Goal: Information Seeking & Learning: Check status

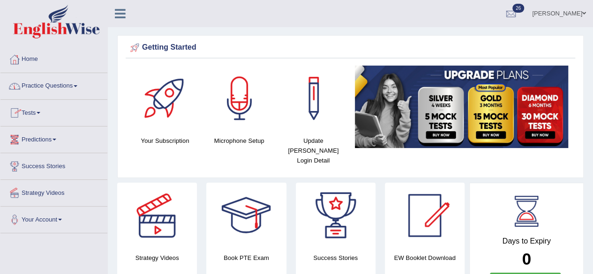
click at [77, 86] on span at bounding box center [76, 86] width 4 height 2
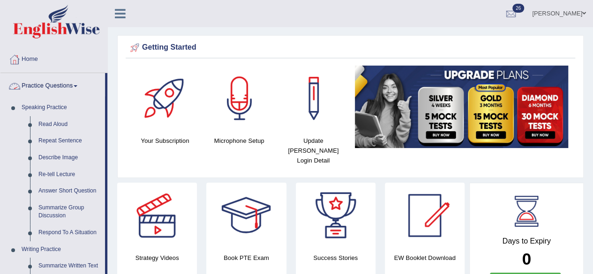
click at [77, 86] on span at bounding box center [76, 86] width 4 height 2
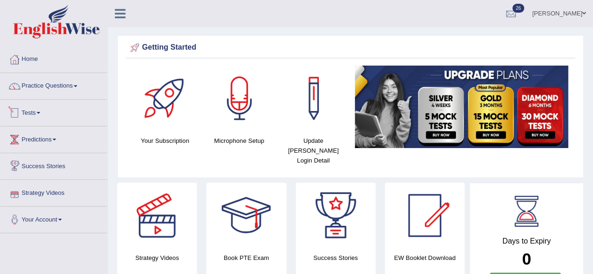
click at [42, 109] on link "Tests" at bounding box center [53, 111] width 107 height 23
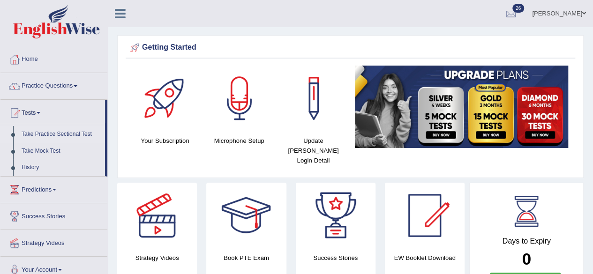
click at [72, 134] on link "Take Practice Sectional Test" at bounding box center [61, 134] width 88 height 17
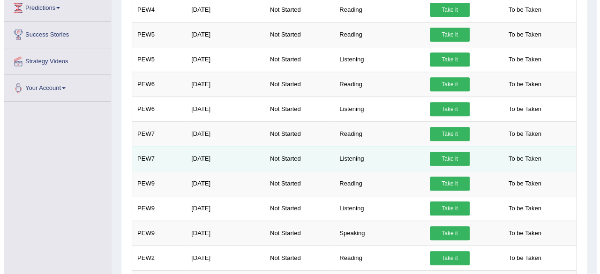
scroll to position [234, 0]
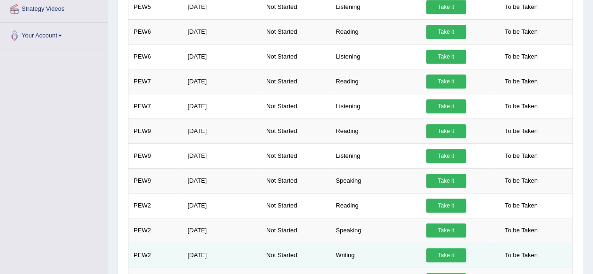
click at [444, 248] on link "Take it" at bounding box center [446, 255] width 40 height 14
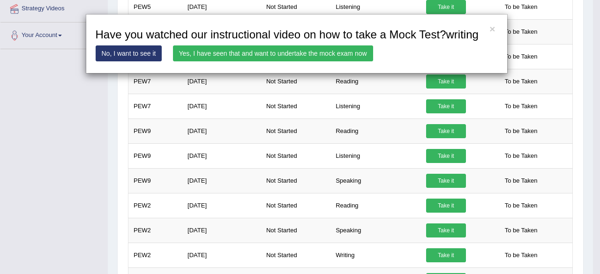
click at [340, 53] on link "Yes, I have seen that and want to undertake the mock exam now" at bounding box center [273, 53] width 200 height 16
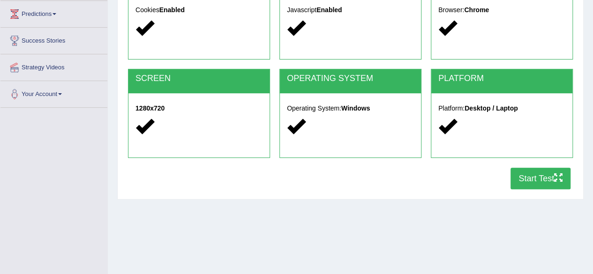
scroll to position [141, 0]
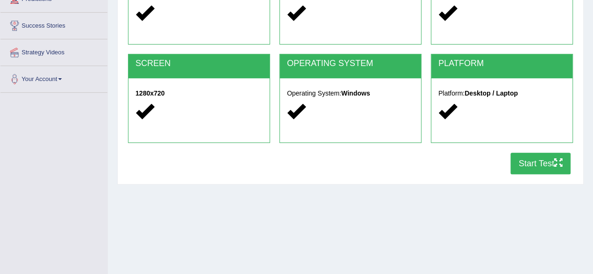
click at [550, 162] on button "Start Test" at bounding box center [541, 164] width 60 height 22
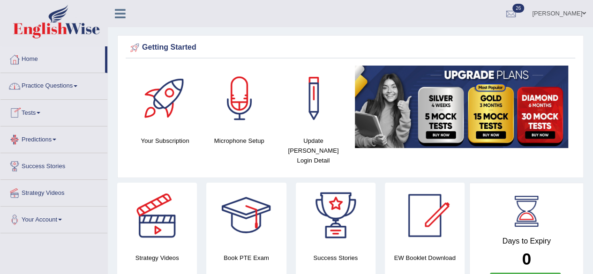
click at [40, 112] on span at bounding box center [39, 113] width 4 height 2
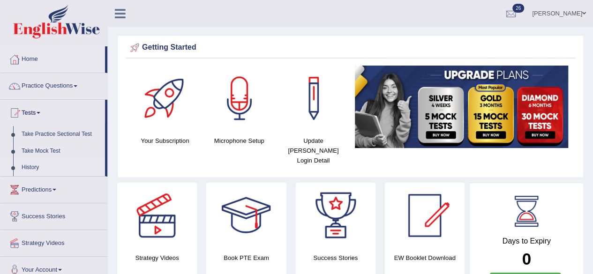
click at [35, 167] on link "History" at bounding box center [61, 167] width 88 height 17
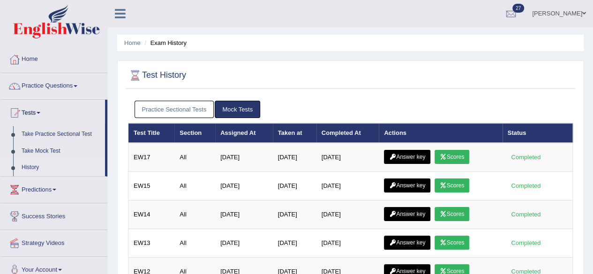
click at [173, 105] on link "Practice Sectional Tests" at bounding box center [175, 109] width 80 height 17
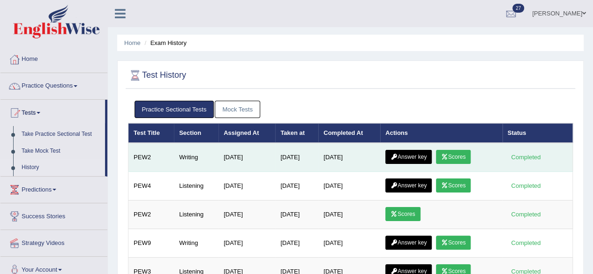
click at [448, 156] on icon at bounding box center [444, 157] width 7 height 6
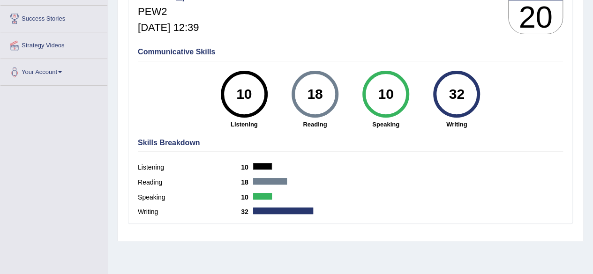
scroll to position [30, 0]
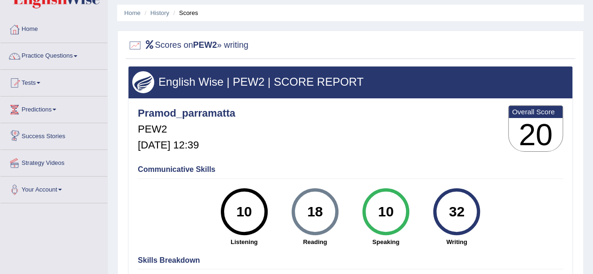
click at [40, 82] on span at bounding box center [39, 83] width 4 height 2
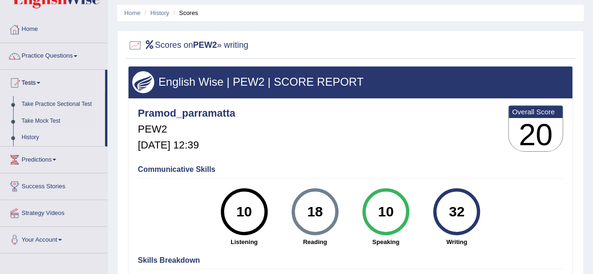
click at [31, 135] on link "History" at bounding box center [61, 137] width 88 height 17
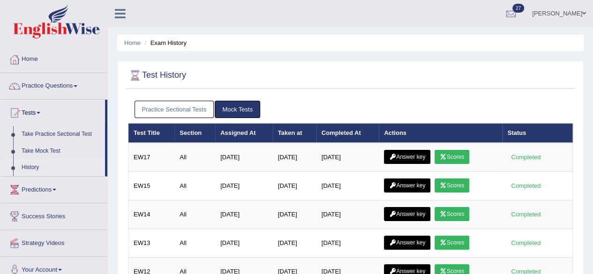
click at [163, 107] on link "Practice Sectional Tests" at bounding box center [175, 109] width 80 height 17
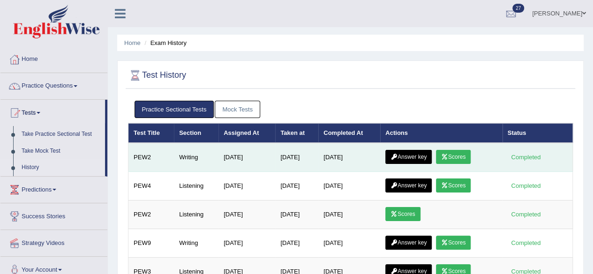
click at [422, 159] on link "Answer key" at bounding box center [408, 157] width 46 height 14
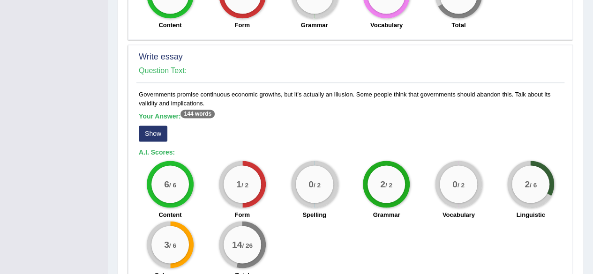
scroll to position [750, 0]
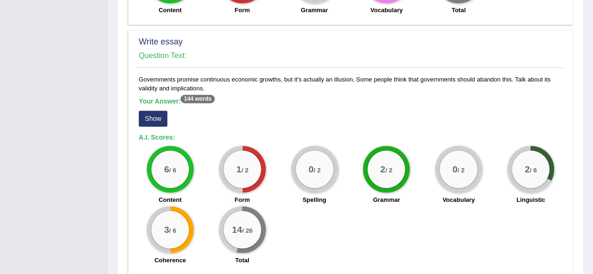
click at [150, 111] on button "Show" at bounding box center [153, 119] width 29 height 16
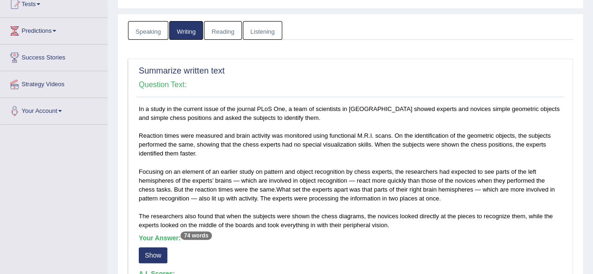
scroll to position [85, 0]
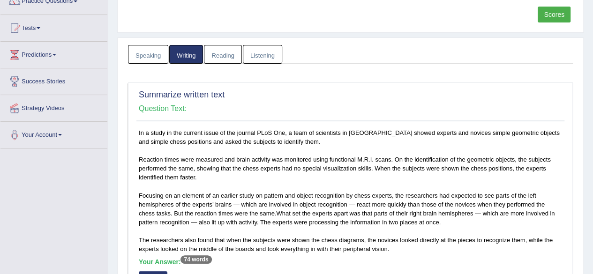
click at [214, 50] on link "Reading" at bounding box center [223, 54] width 38 height 19
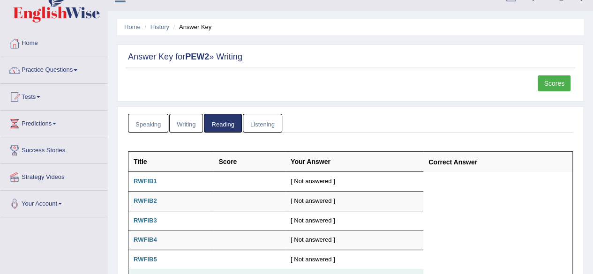
scroll to position [15, 0]
click at [263, 121] on link "Listening" at bounding box center [262, 123] width 39 height 19
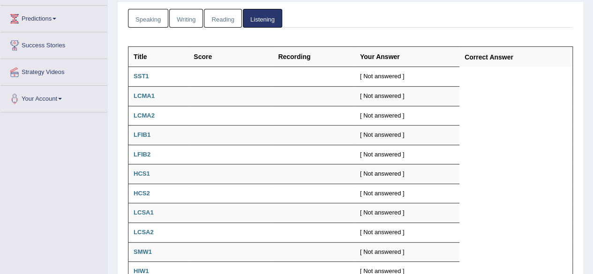
scroll to position [0, 0]
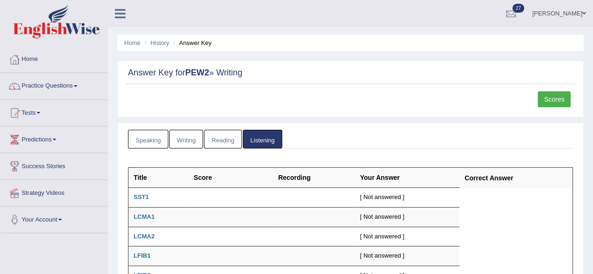
click at [139, 140] on link "Speaking" at bounding box center [148, 139] width 40 height 19
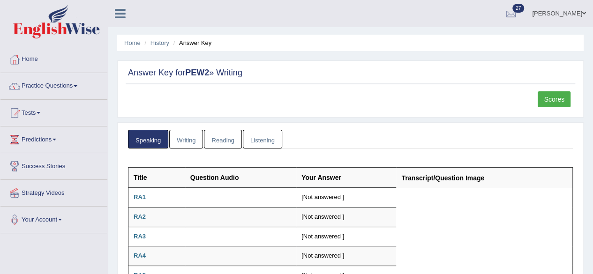
click at [213, 139] on link "Reading" at bounding box center [223, 139] width 38 height 19
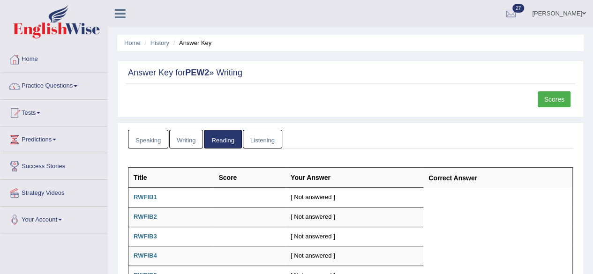
click at [554, 105] on link "Scores" at bounding box center [554, 99] width 33 height 16
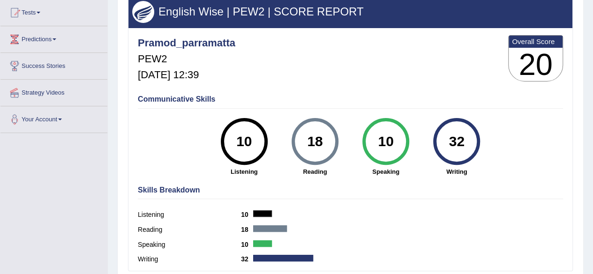
scroll to position [47, 0]
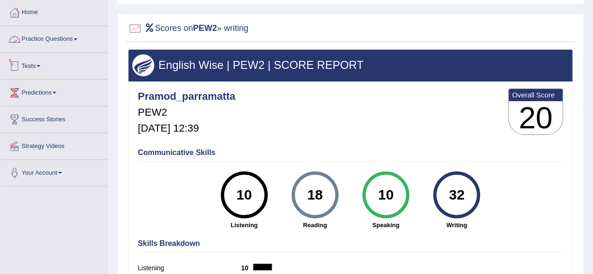
click at [40, 66] on span at bounding box center [39, 66] width 4 height 2
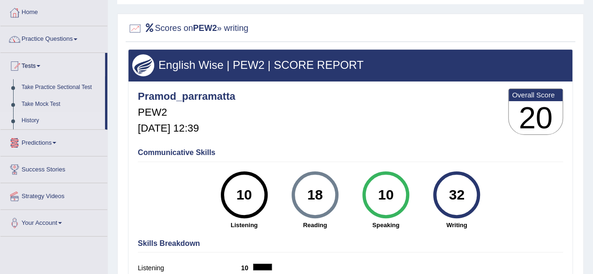
click at [34, 122] on link "History" at bounding box center [61, 121] width 88 height 17
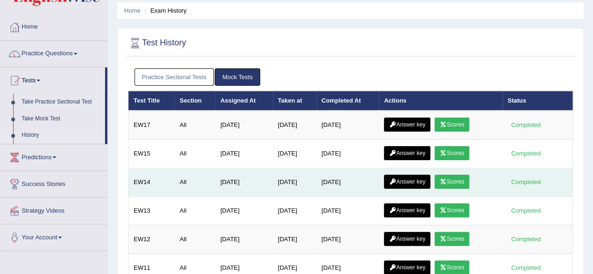
scroll to position [47, 0]
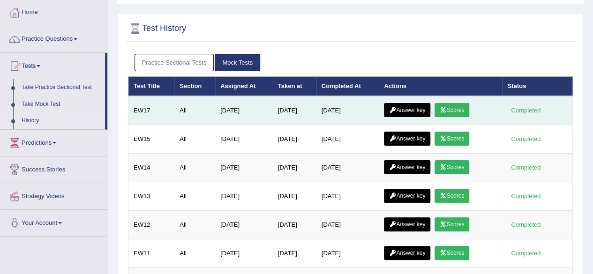
click at [459, 107] on link "Scores" at bounding box center [452, 110] width 35 height 14
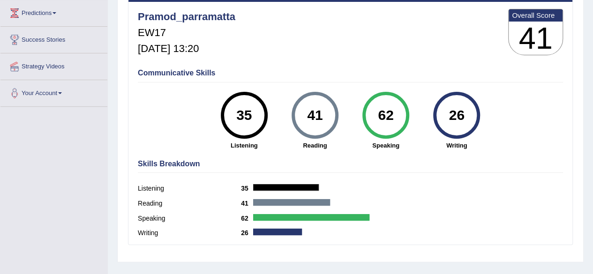
scroll to position [141, 0]
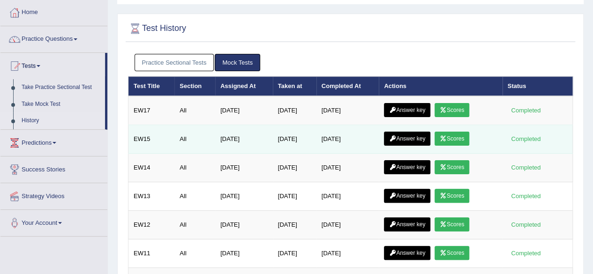
click at [453, 140] on link "Scores" at bounding box center [452, 139] width 35 height 14
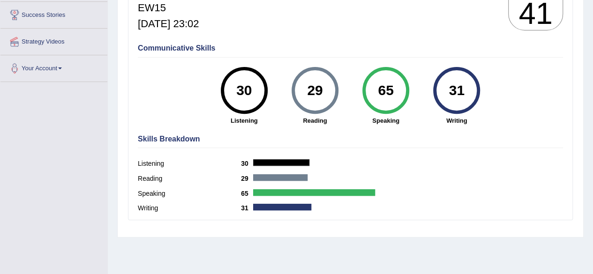
scroll to position [188, 0]
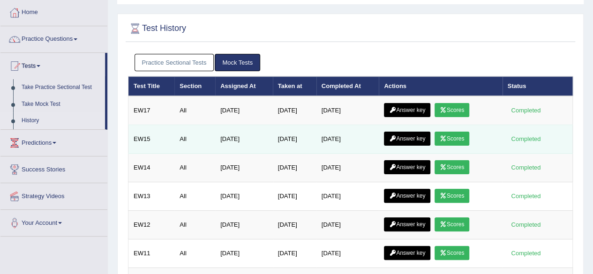
click at [413, 135] on link "Answer key" at bounding box center [407, 139] width 46 height 14
click at [412, 135] on link "Answer key" at bounding box center [407, 139] width 46 height 14
click at [413, 137] on link "Answer key" at bounding box center [407, 139] width 46 height 14
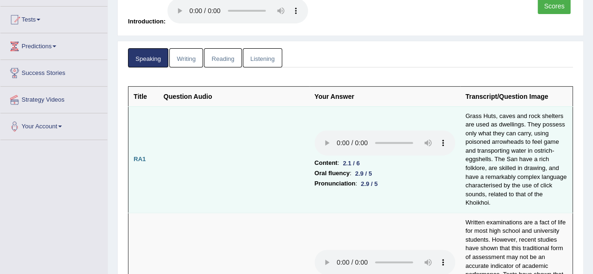
scroll to position [94, 0]
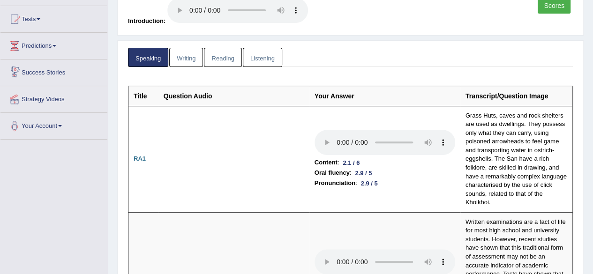
click at [182, 56] on link "Writing" at bounding box center [186, 57] width 34 height 19
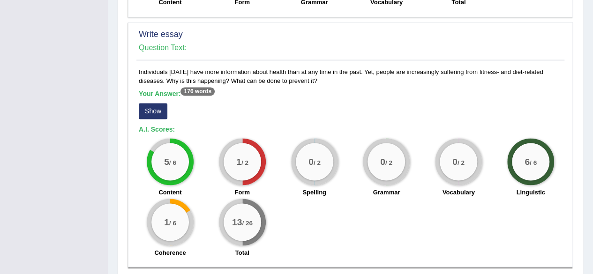
scroll to position [729, 0]
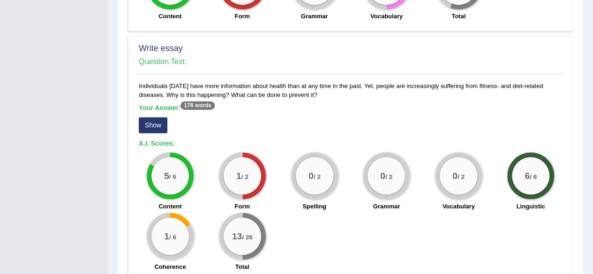
click at [158, 120] on button "Show" at bounding box center [153, 125] width 29 height 16
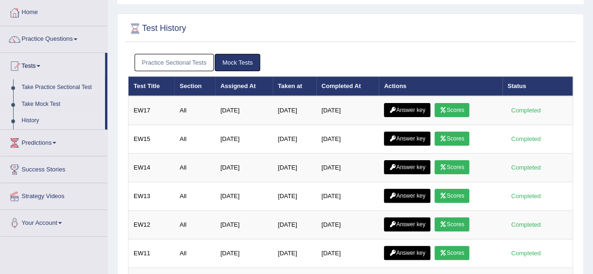
click at [88, 86] on link "Take Practice Sectional Test" at bounding box center [61, 87] width 88 height 17
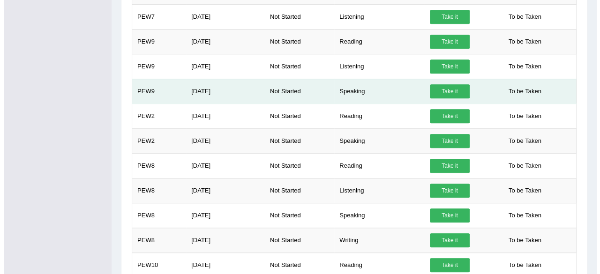
scroll to position [328, 0]
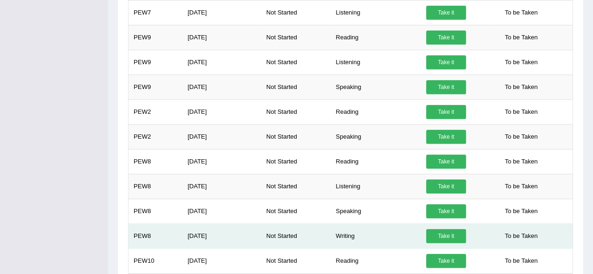
click at [448, 233] on link "Take it" at bounding box center [446, 236] width 40 height 14
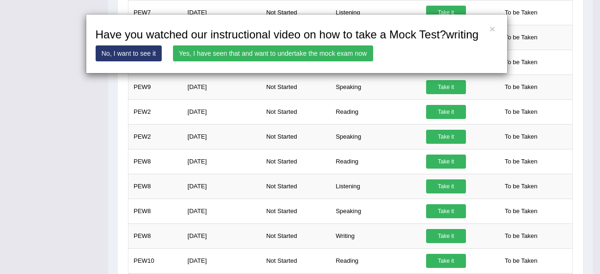
click at [313, 50] on link "Yes, I have seen that and want to undertake the mock exam now" at bounding box center [273, 53] width 200 height 16
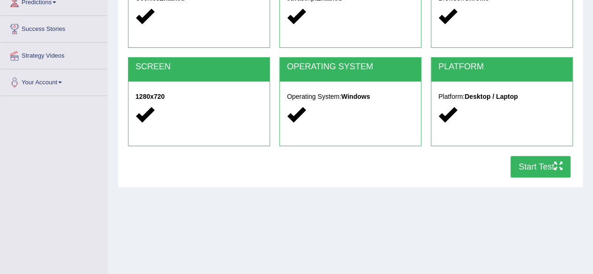
scroll to position [188, 0]
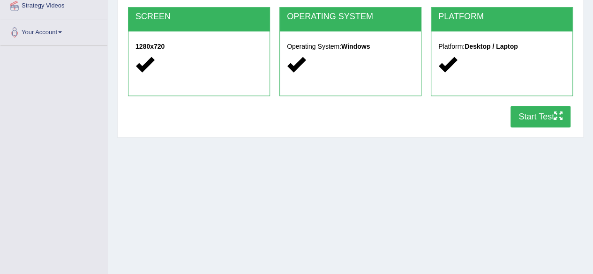
click at [549, 118] on button "Start Test" at bounding box center [541, 117] width 60 height 22
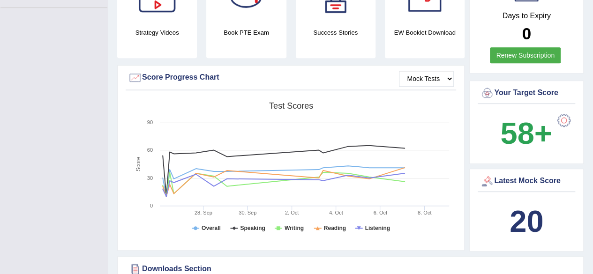
scroll to position [188, 0]
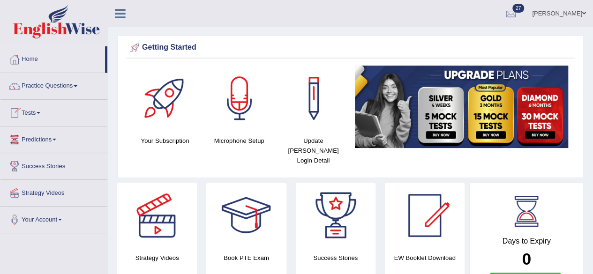
click at [40, 113] on span at bounding box center [39, 113] width 4 height 2
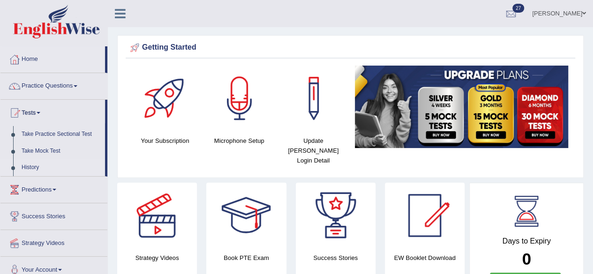
click at [38, 170] on link "History" at bounding box center [61, 167] width 88 height 17
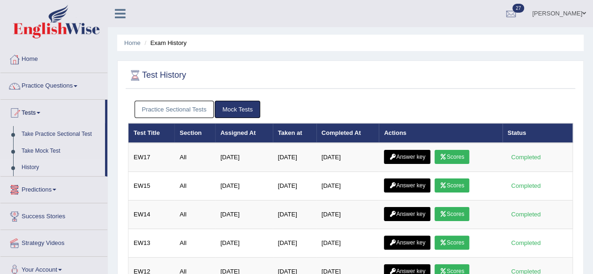
click at [162, 109] on link "Practice Sectional Tests" at bounding box center [175, 109] width 80 height 17
click at [190, 111] on link "Practice Sectional Tests" at bounding box center [175, 109] width 80 height 17
click at [181, 110] on link "Practice Sectional Tests" at bounding box center [175, 109] width 80 height 17
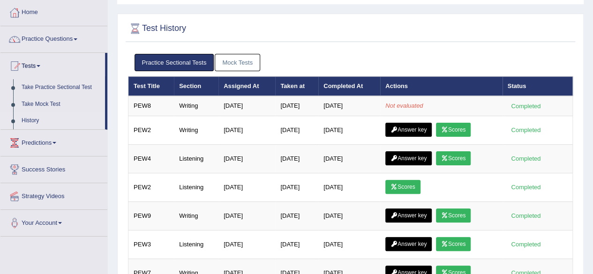
scroll to position [11, 0]
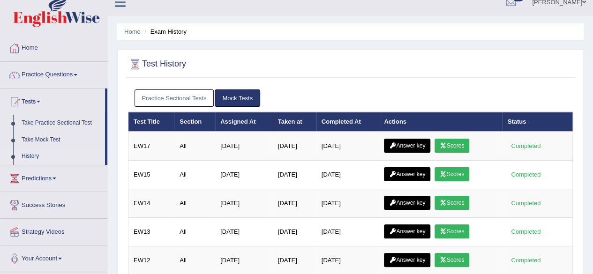
click at [164, 94] on link "Practice Sectional Tests" at bounding box center [175, 98] width 80 height 17
